Goal: Task Accomplishment & Management: Manage account settings

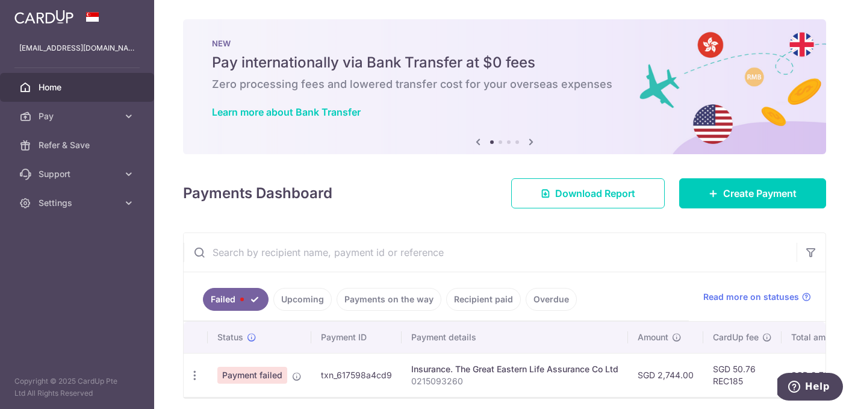
scroll to position [32, 0]
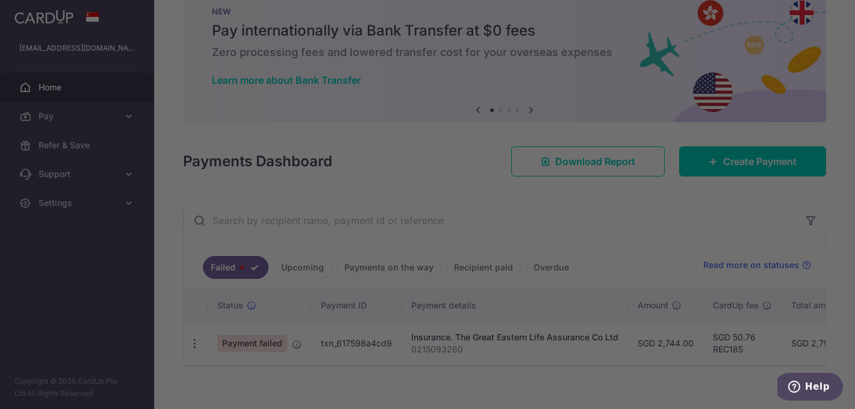
click at [195, 345] on div at bounding box center [432, 206] width 864 height 413
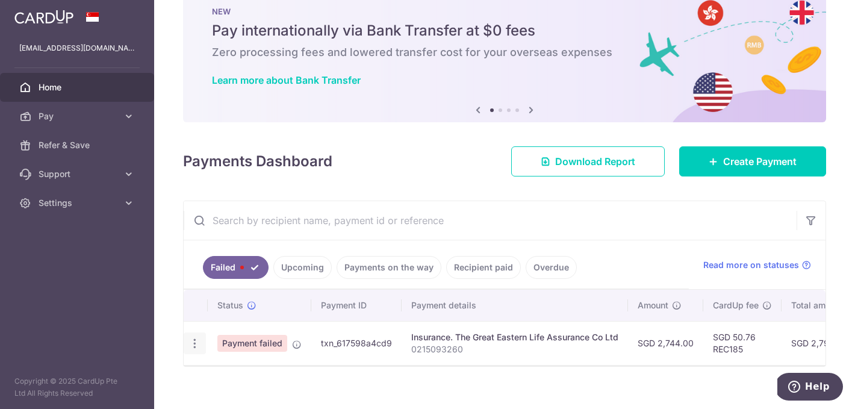
click at [192, 343] on icon "button" at bounding box center [195, 343] width 13 height 13
click at [213, 376] on link "Update payment" at bounding box center [246, 376] width 125 height 29
radio input "true"
type input "2,744.00"
type input "0215093260"
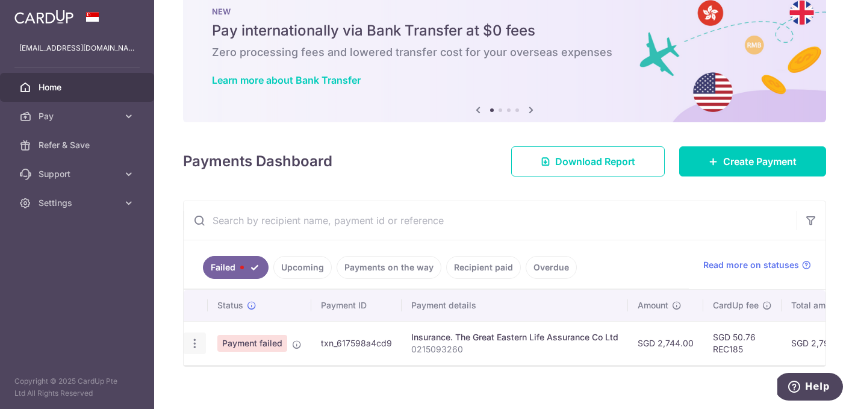
type input "REC185"
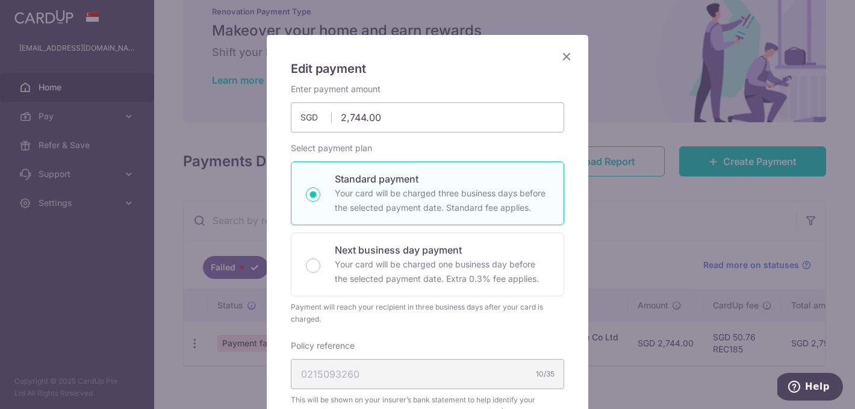
scroll to position [28, 0]
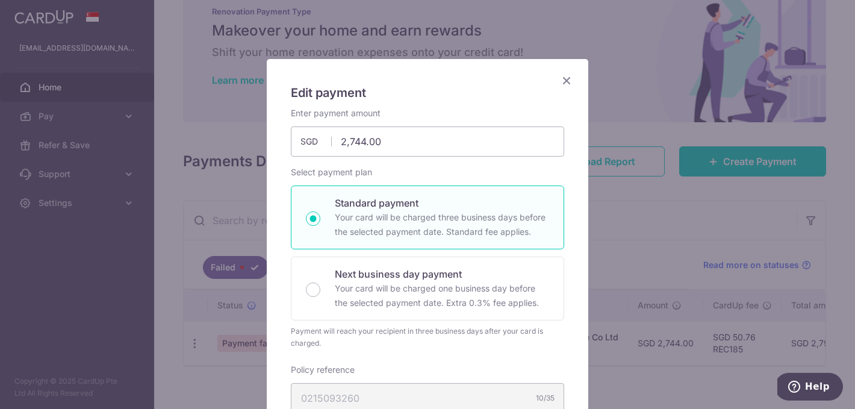
click at [566, 83] on icon "Close" at bounding box center [567, 80] width 14 height 15
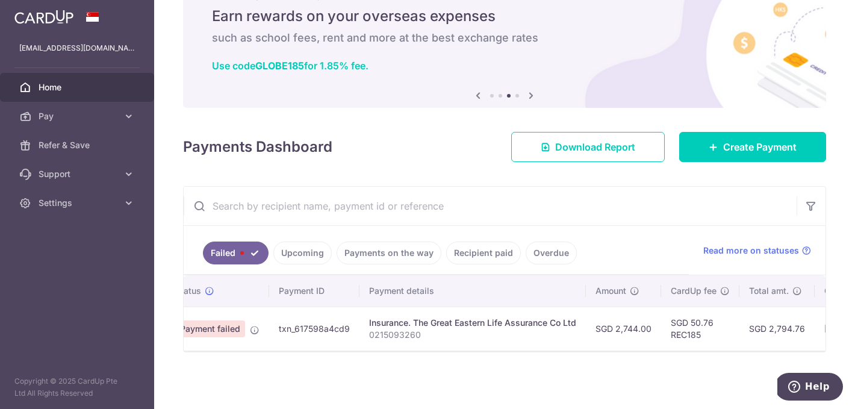
scroll to position [0, 0]
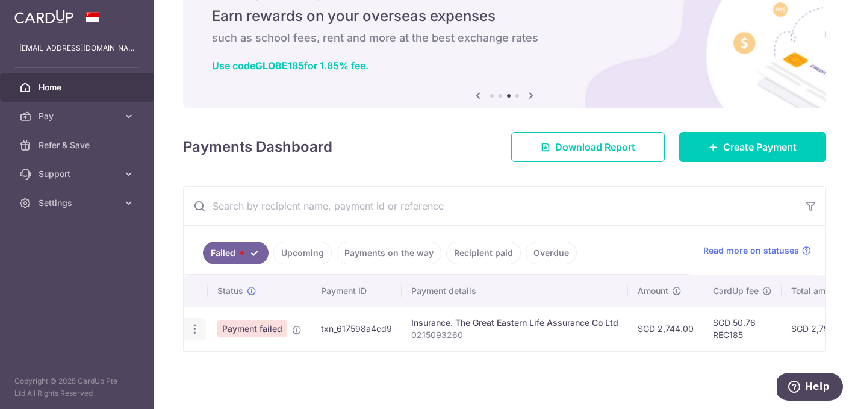
click at [197, 328] on icon "button" at bounding box center [195, 329] width 13 height 13
click at [235, 360] on span "Update payment" at bounding box center [259, 362] width 82 height 14
radio input "true"
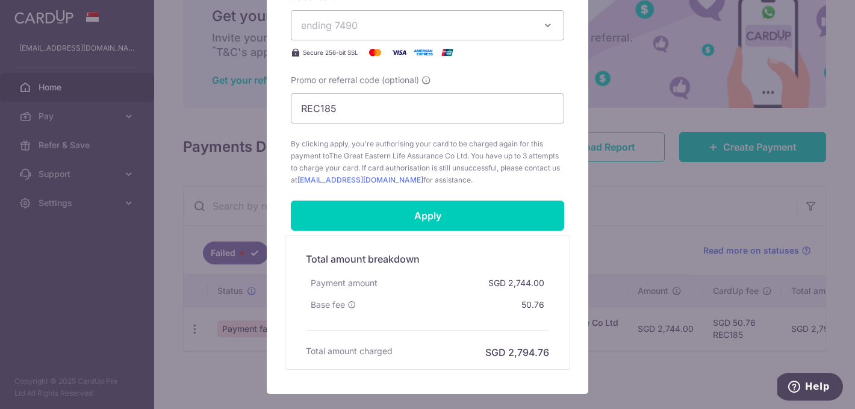
scroll to position [504, 0]
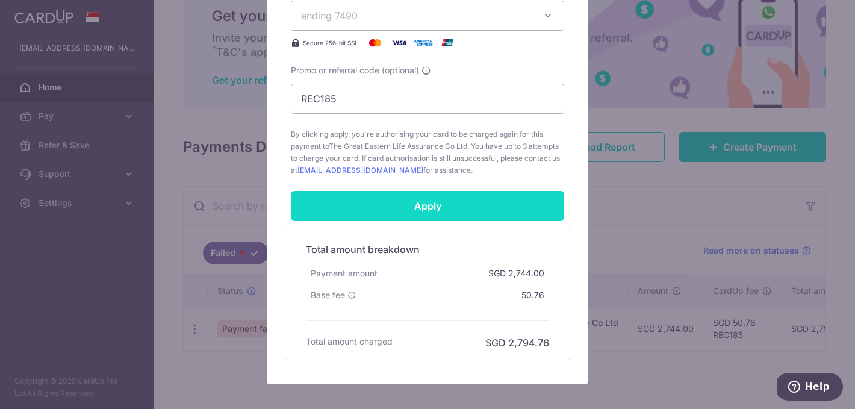
click at [438, 201] on input "Apply" at bounding box center [427, 206] width 273 height 30
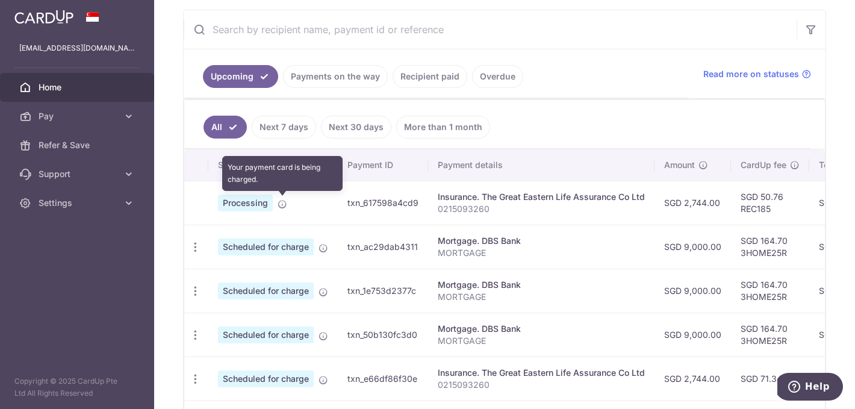
click at [282, 205] on icon at bounding box center [283, 204] width 10 height 10
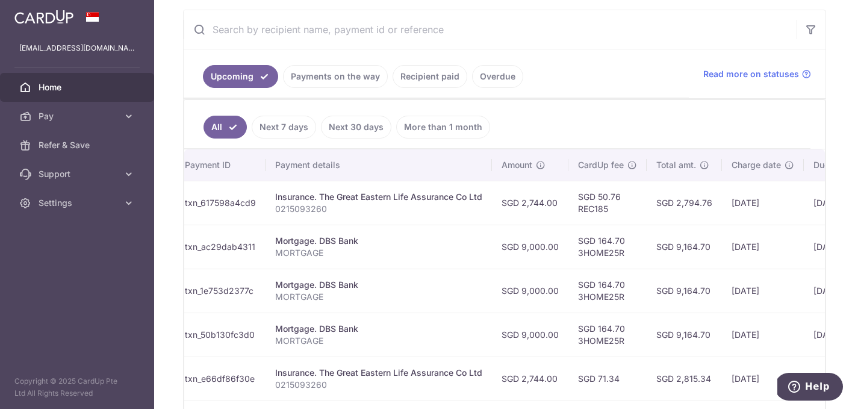
scroll to position [0, 164]
